Goal: Information Seeking & Learning: Compare options

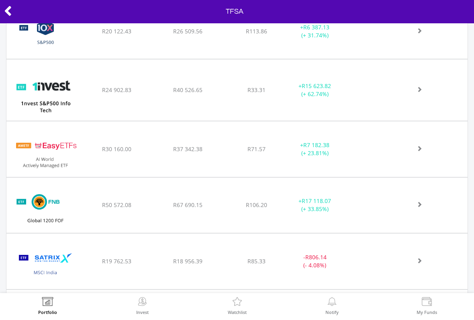
scroll to position [449, 0]
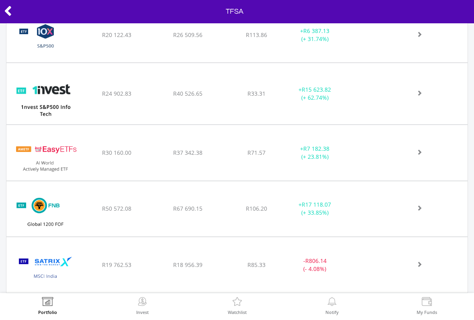
click at [144, 307] on img at bounding box center [142, 302] width 12 height 11
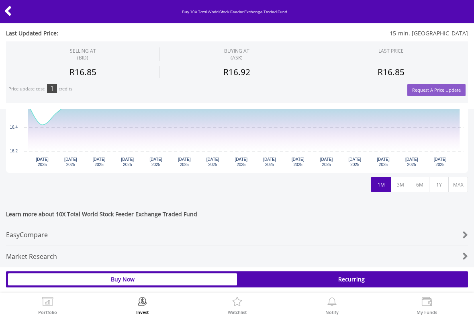
scroll to position [276, 0]
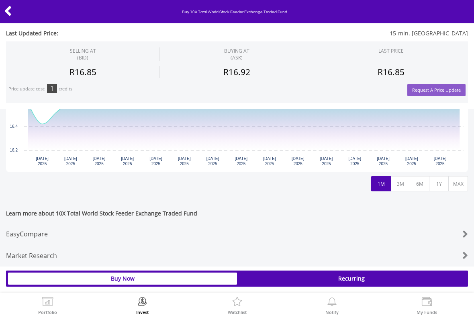
click at [35, 254] on div "Market Research" at bounding box center [217, 255] width 423 height 21
click at [37, 254] on div "Market Research" at bounding box center [217, 255] width 423 height 21
click at [33, 232] on div "EasyCompare" at bounding box center [217, 233] width 423 height 21
click at [4, 7] on icon at bounding box center [8, 11] width 8 height 16
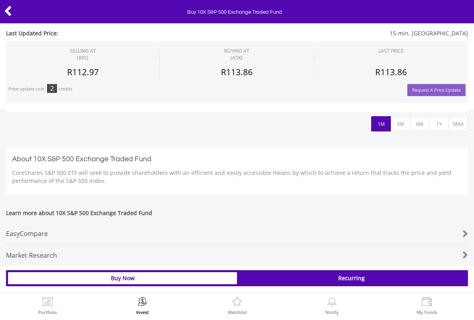
scroll to position [338, 0]
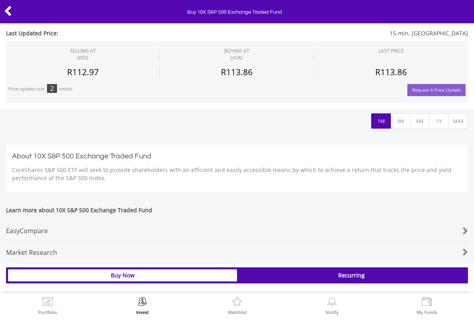
click at [31, 224] on div "EasyCompare" at bounding box center [217, 230] width 423 height 21
click at [6, 9] on icon at bounding box center [8, 11] width 8 height 16
